Goal: Information Seeking & Learning: Learn about a topic

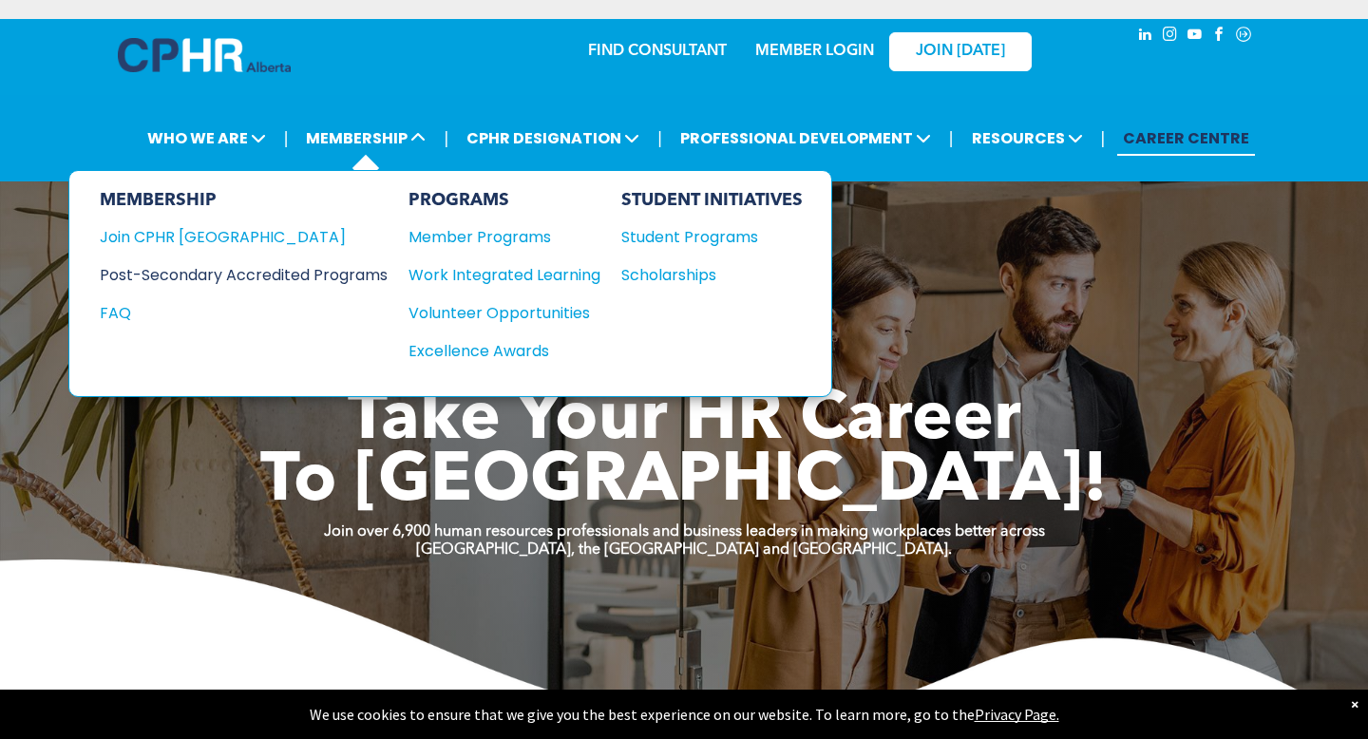
click at [353, 264] on div "Post-Secondary Accredited Programs" at bounding box center [229, 275] width 259 height 24
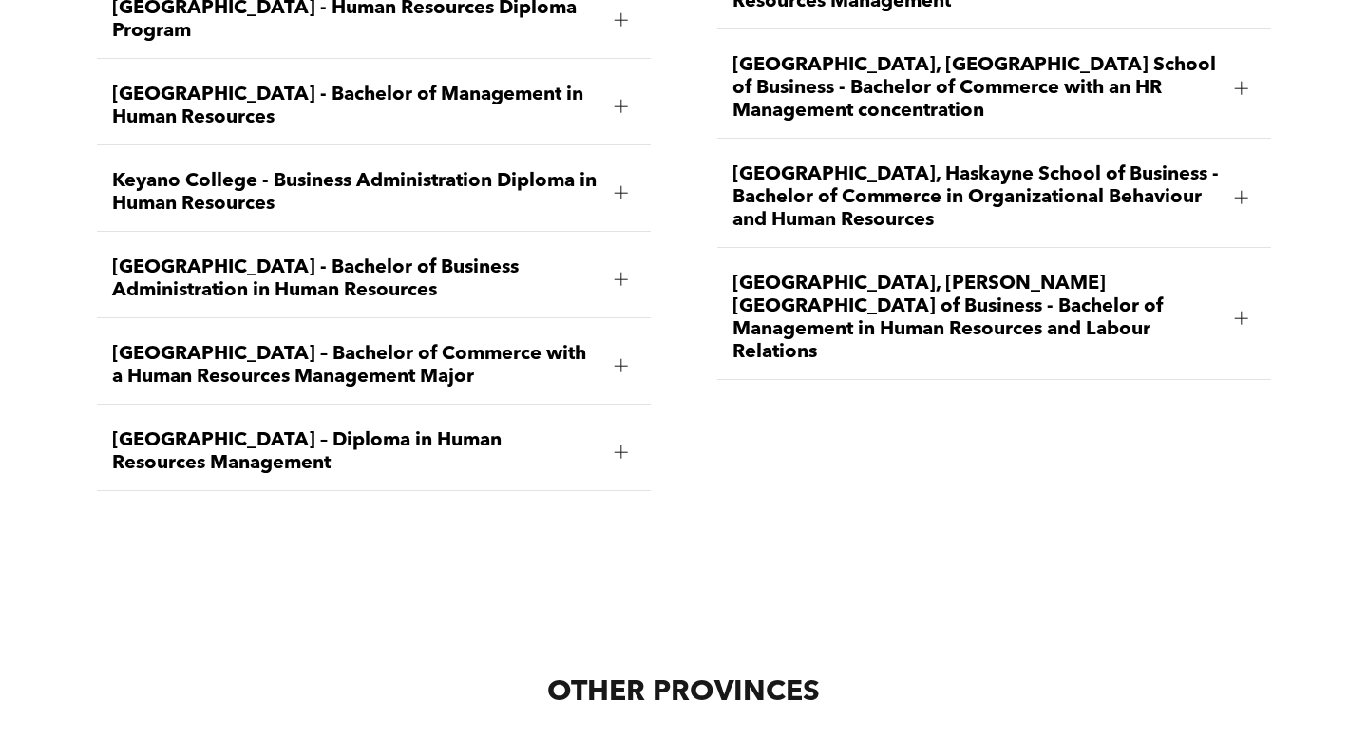
scroll to position [3142, 0]
click at [880, 272] on span "[GEOGRAPHIC_DATA], [PERSON_NAME][GEOGRAPHIC_DATA] of Business - Bachelor of Man…" at bounding box center [976, 317] width 487 height 91
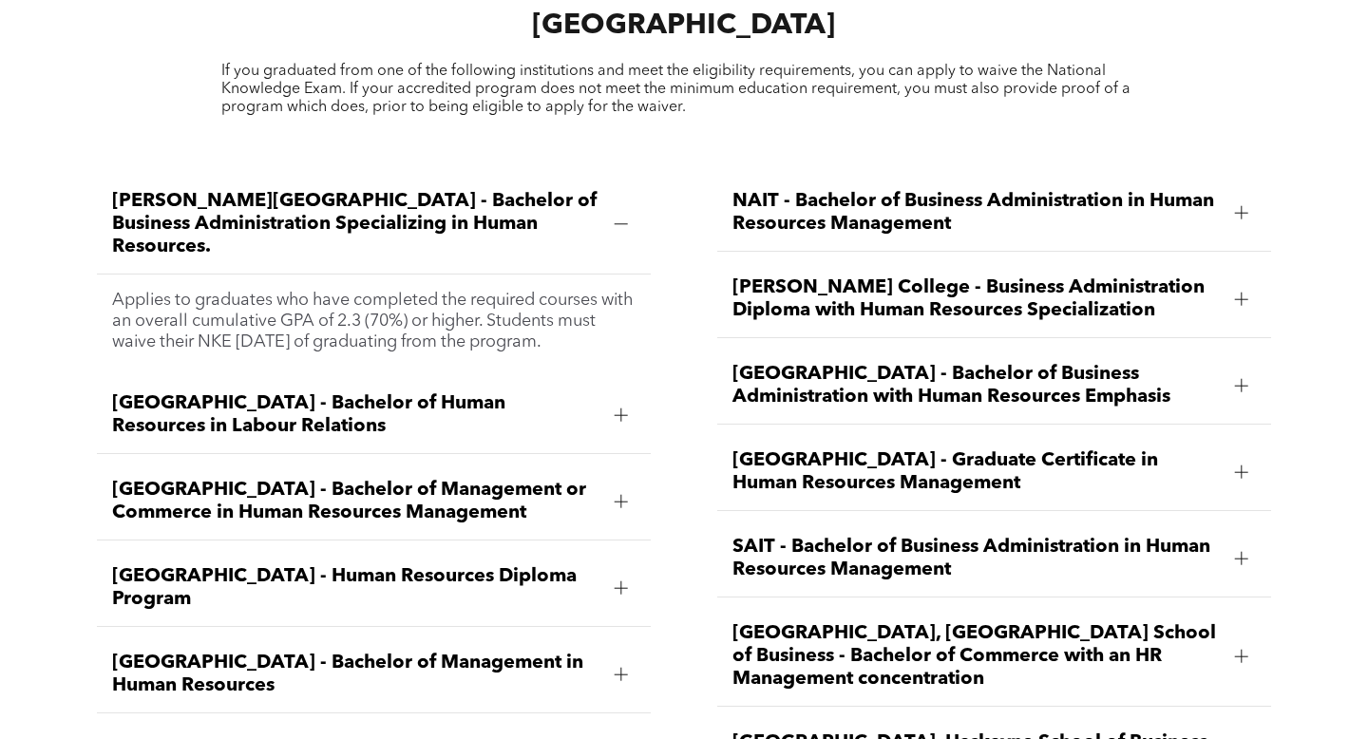
scroll to position [2574, 0]
click at [920, 535] on span "SAIT - Bachelor of Business Administration in Human Resources Management" at bounding box center [976, 558] width 487 height 46
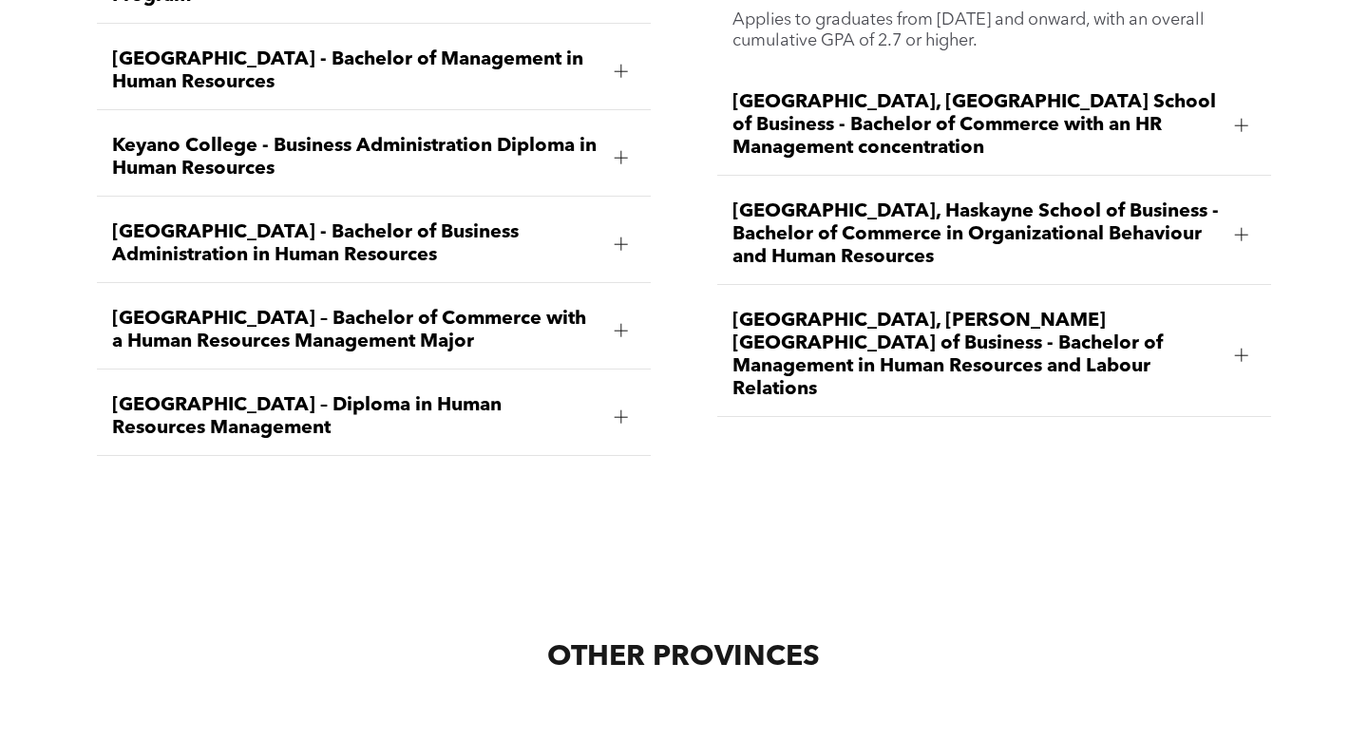
scroll to position [3092, 0]
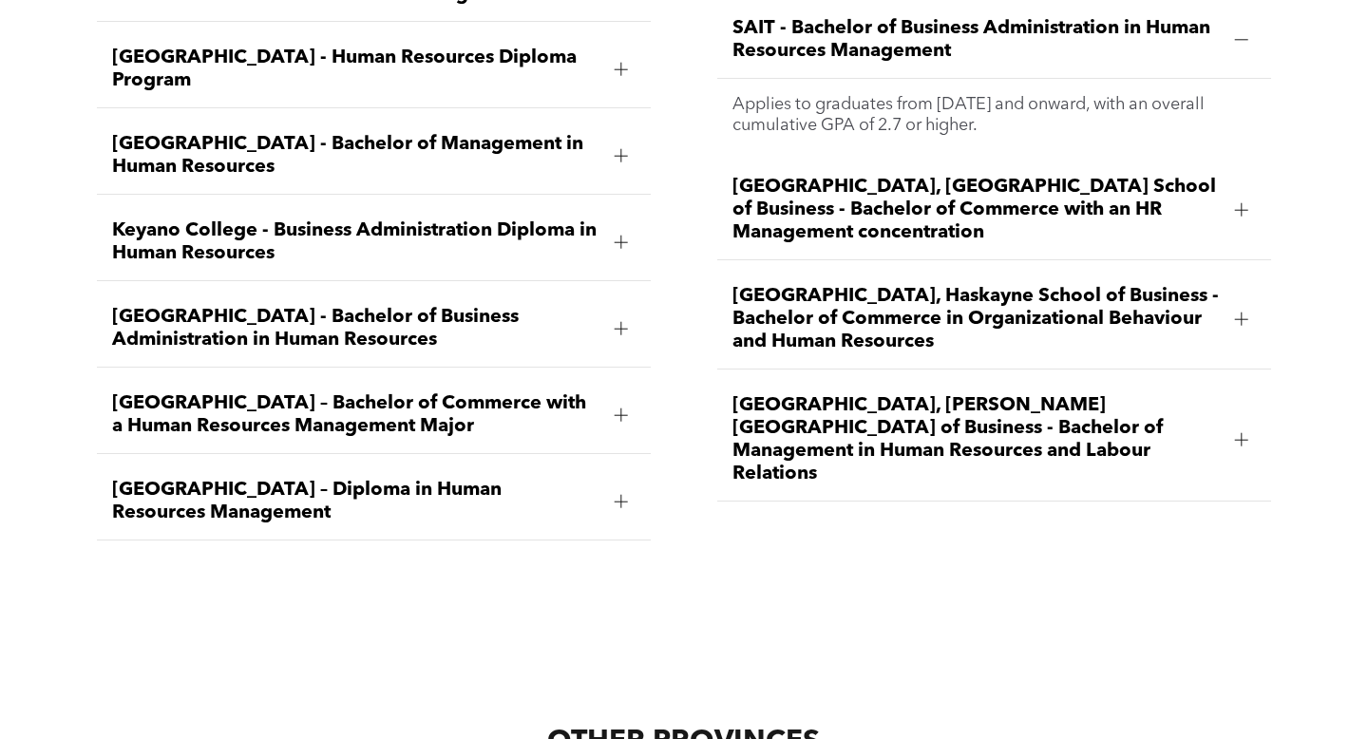
click at [753, 394] on span "[GEOGRAPHIC_DATA], [PERSON_NAME][GEOGRAPHIC_DATA] of Business - Bachelor of Man…" at bounding box center [976, 439] width 487 height 91
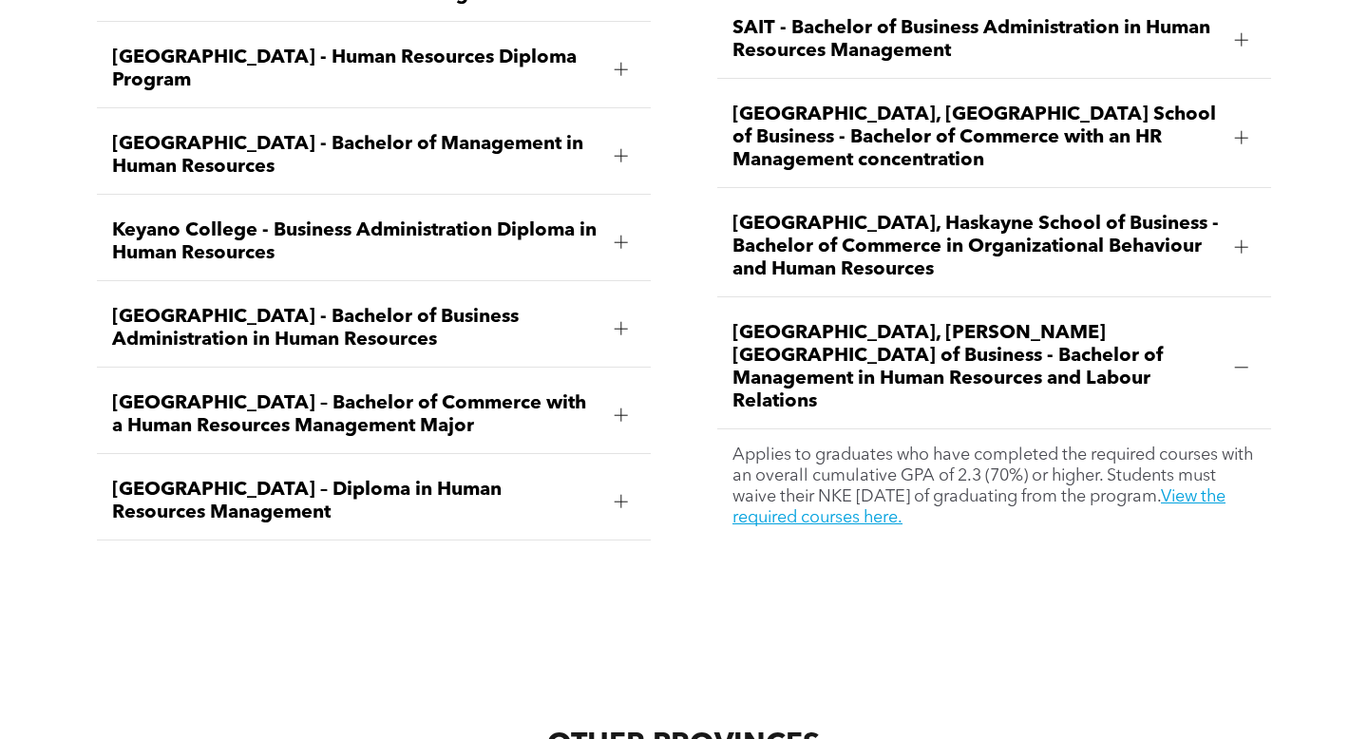
click at [790, 322] on span "[GEOGRAPHIC_DATA], [PERSON_NAME][GEOGRAPHIC_DATA] of Business - Bachelor of Man…" at bounding box center [976, 367] width 487 height 91
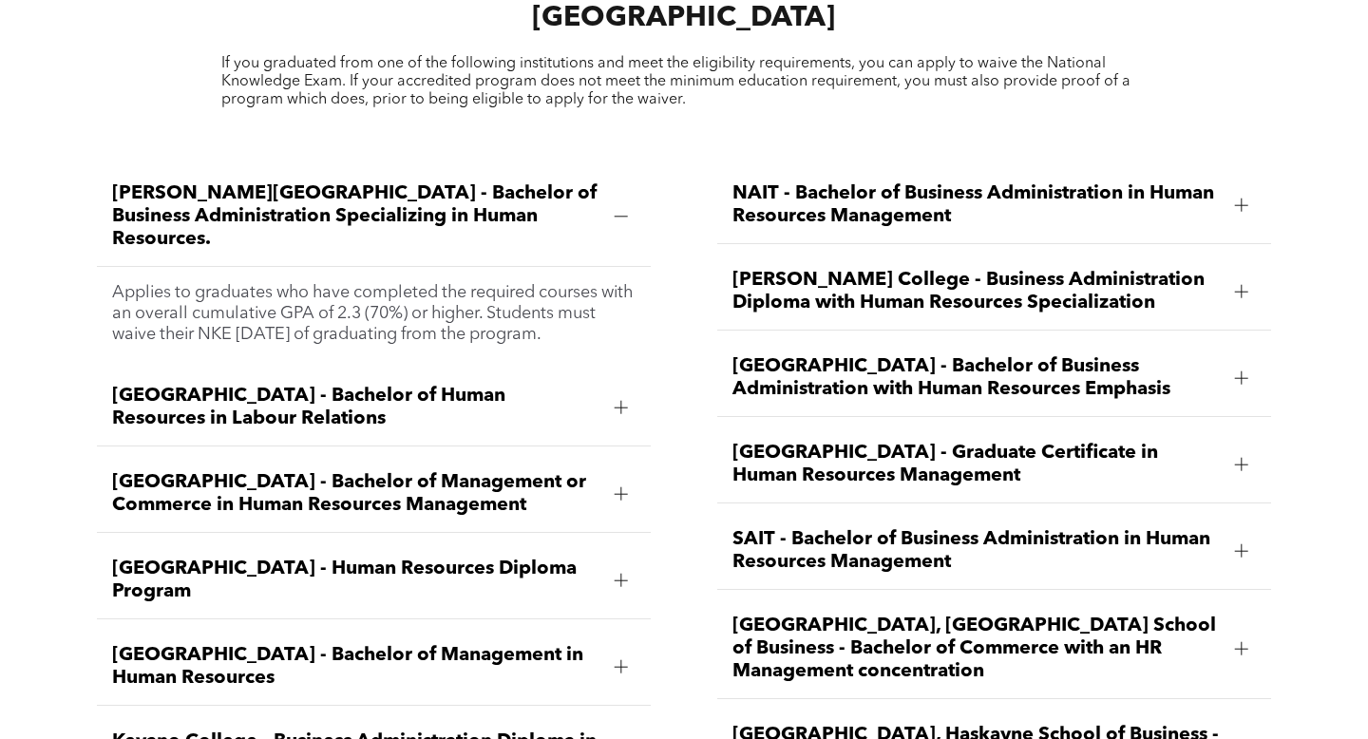
scroll to position [2574, 0]
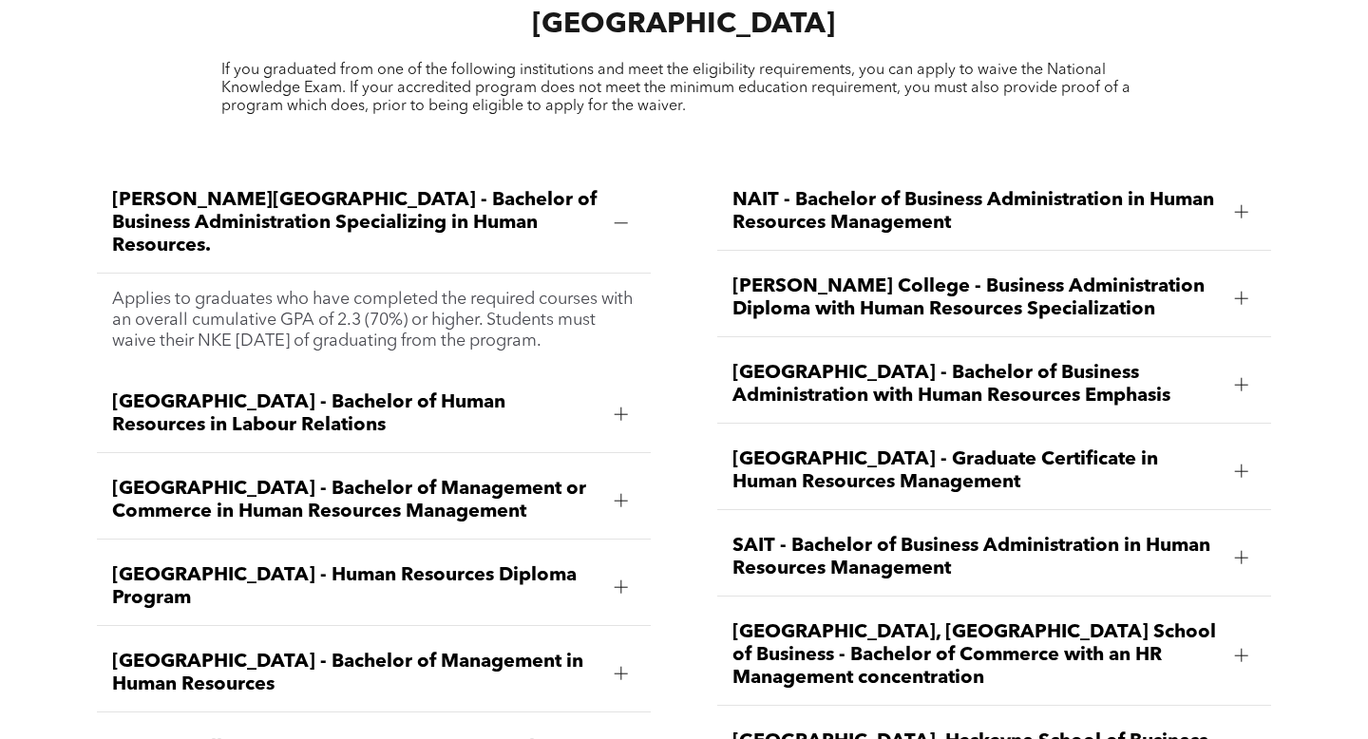
click at [565, 189] on span "[PERSON_NAME][GEOGRAPHIC_DATA] - Bachelor of Business Administration Specializi…" at bounding box center [355, 223] width 487 height 68
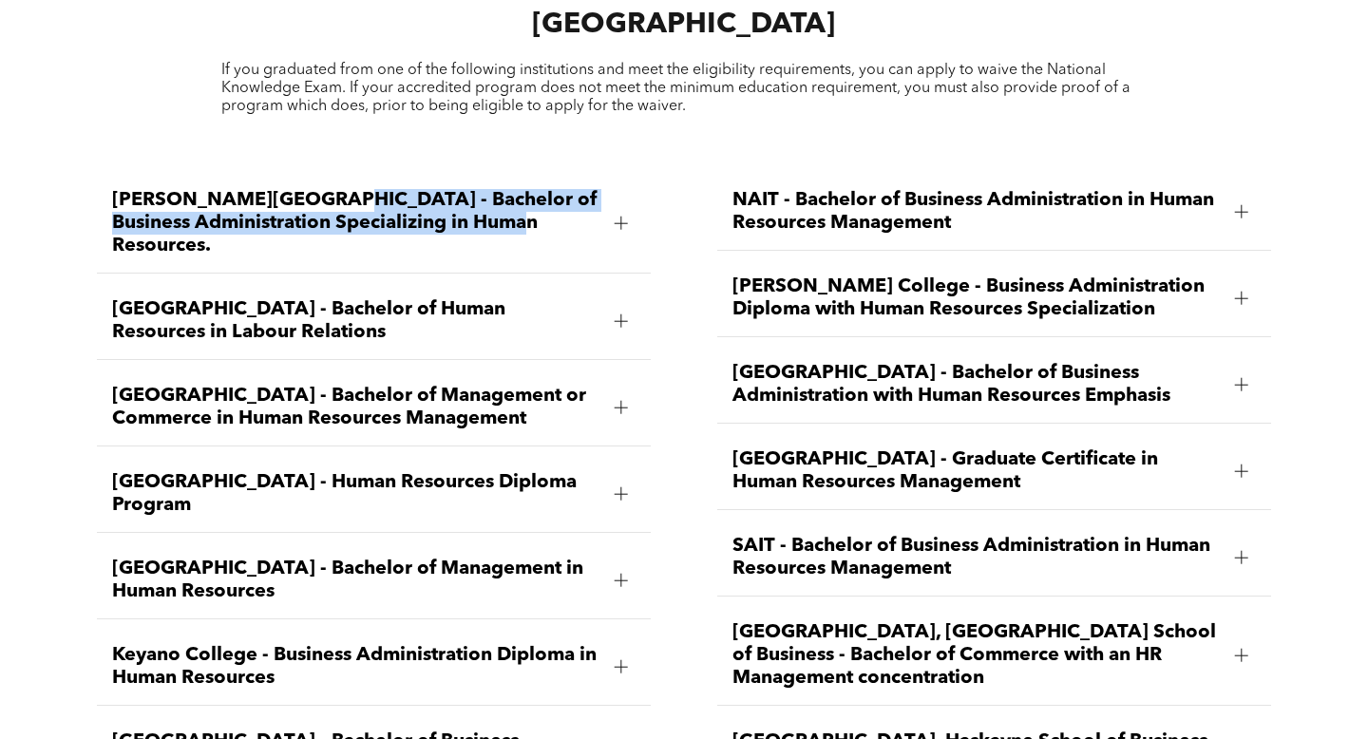
drag, startPoint x: 565, startPoint y: 146, endPoint x: 314, endPoint y: 123, distance: 252.9
click at [314, 189] on span "[PERSON_NAME][GEOGRAPHIC_DATA] - Bachelor of Business Administration Specializi…" at bounding box center [355, 223] width 487 height 68
